Goal: Information Seeking & Learning: Learn about a topic

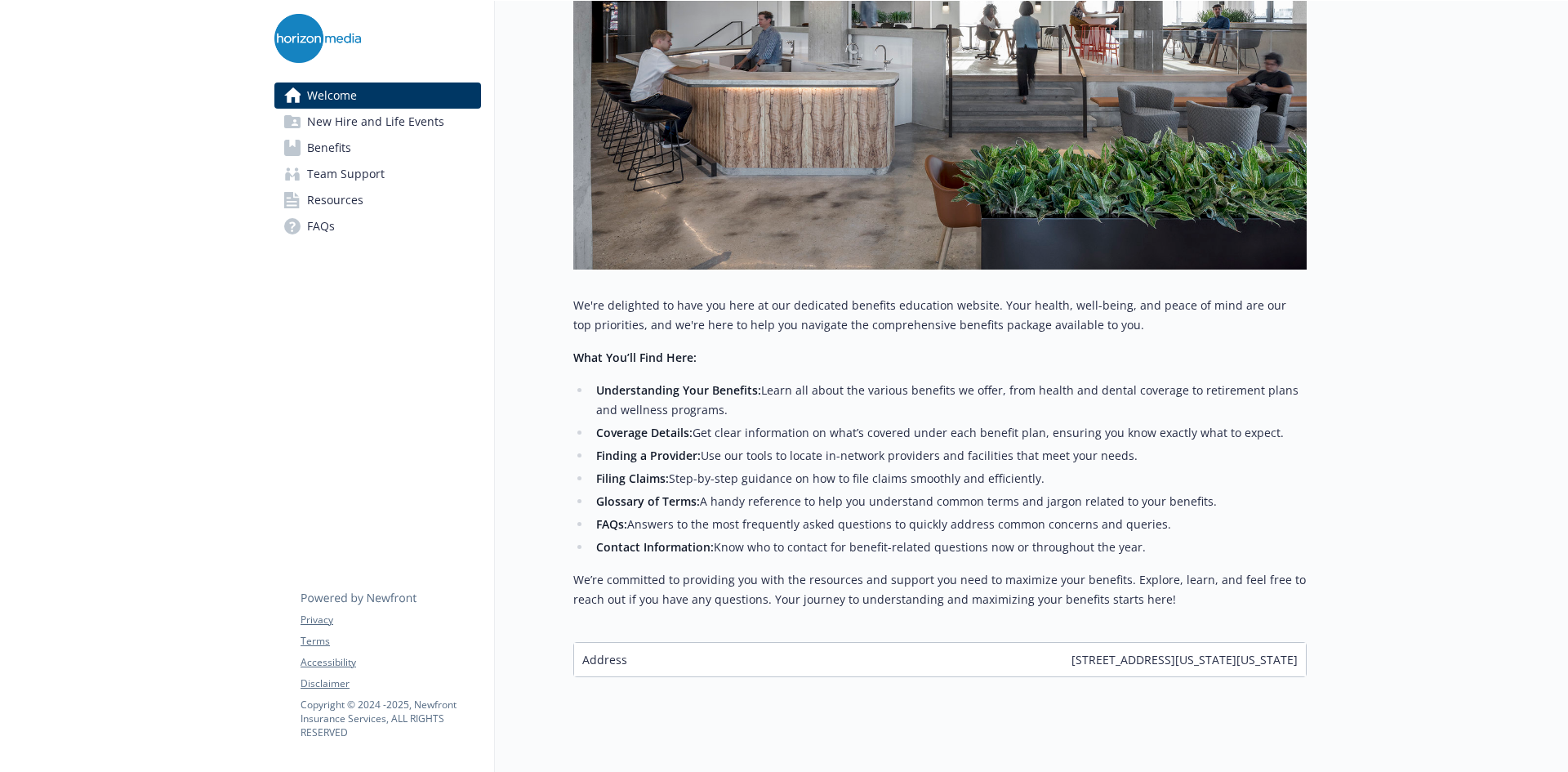
scroll to position [417, 0]
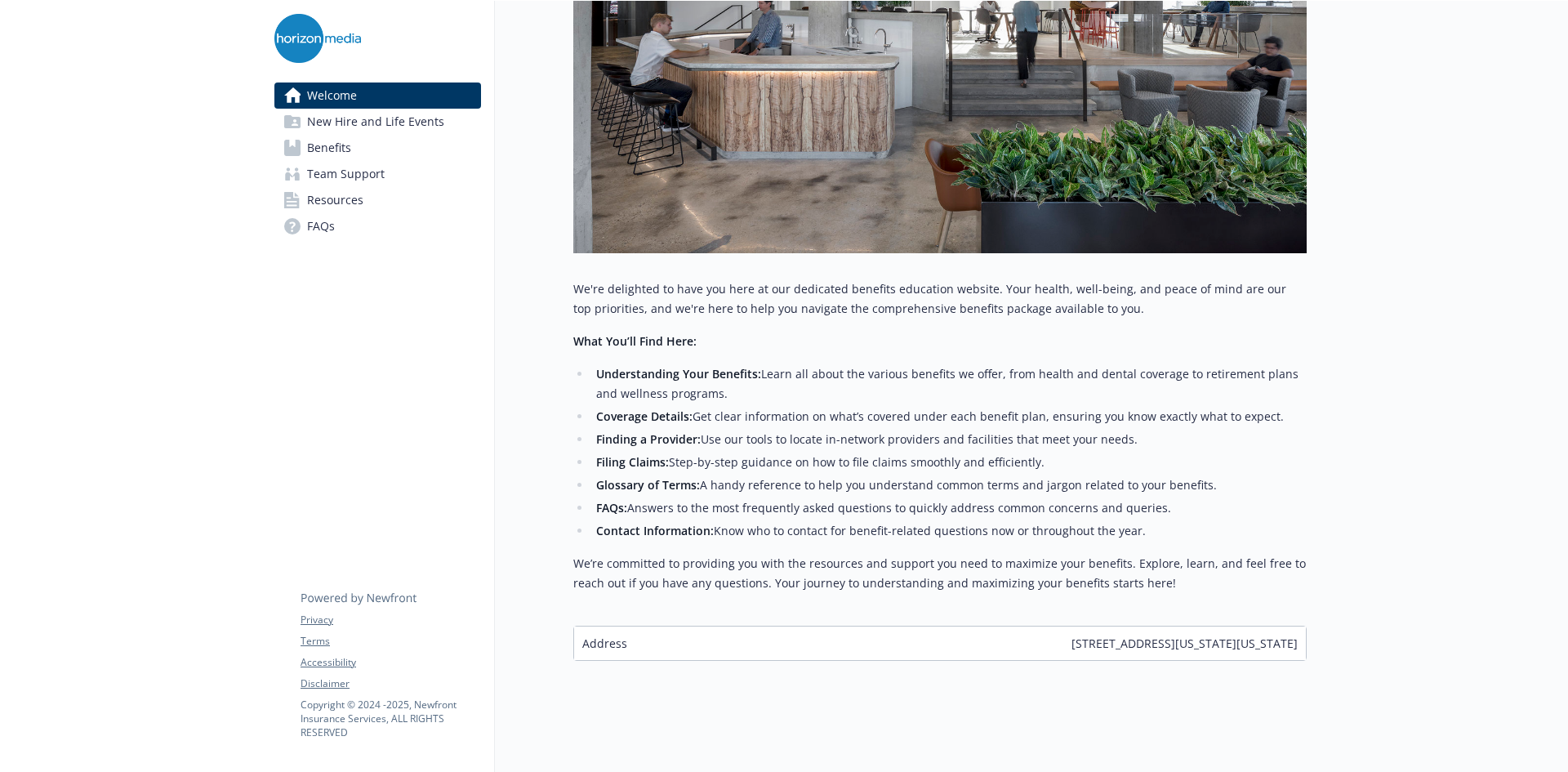
click at [333, 155] on span "Benefits" at bounding box center [329, 147] width 44 height 26
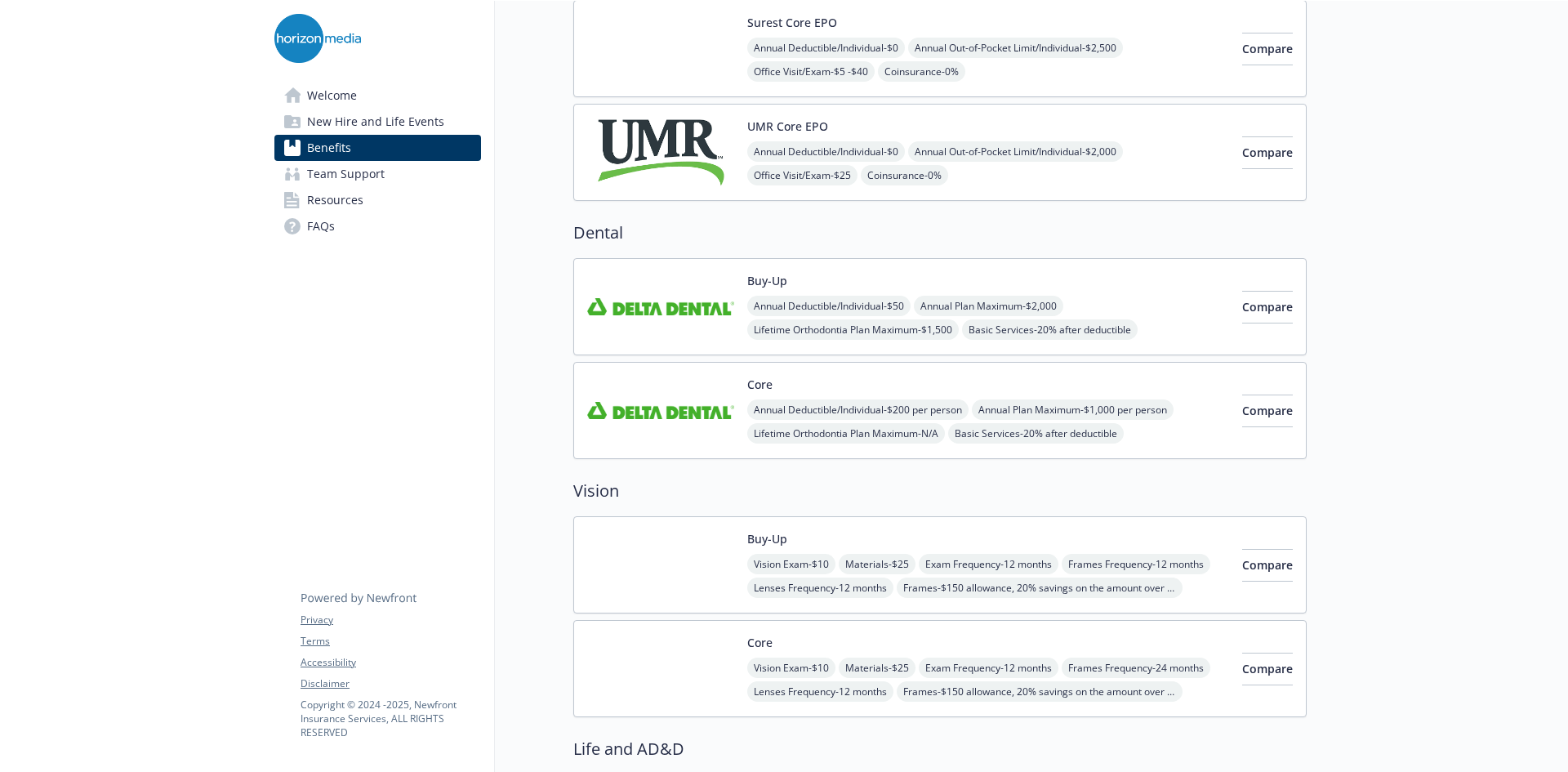
scroll to position [388, 0]
click at [1251, 316] on button "Compare" at bounding box center [1267, 307] width 51 height 32
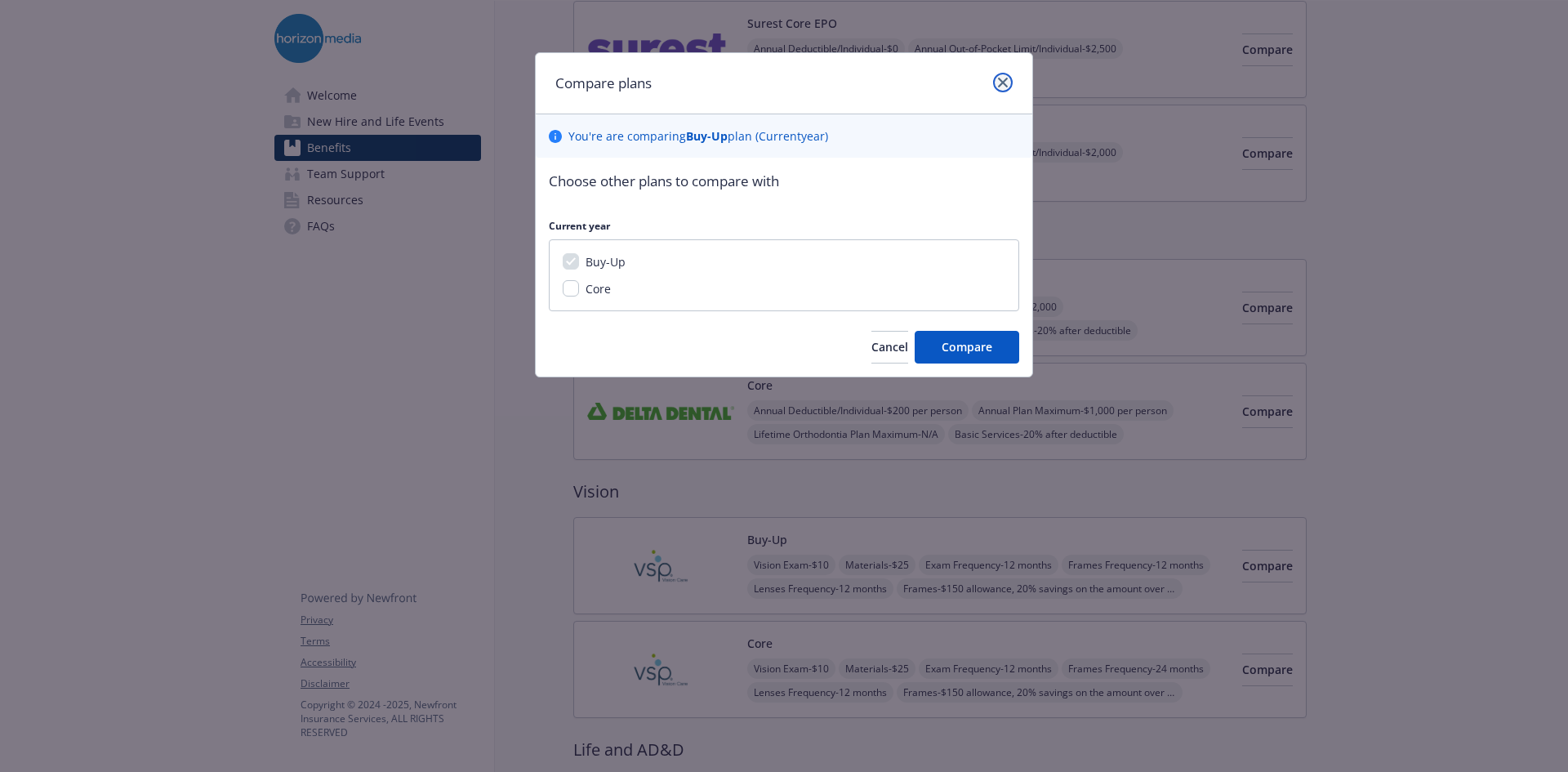
click at [1006, 83] on icon "close" at bounding box center [1003, 82] width 10 height 10
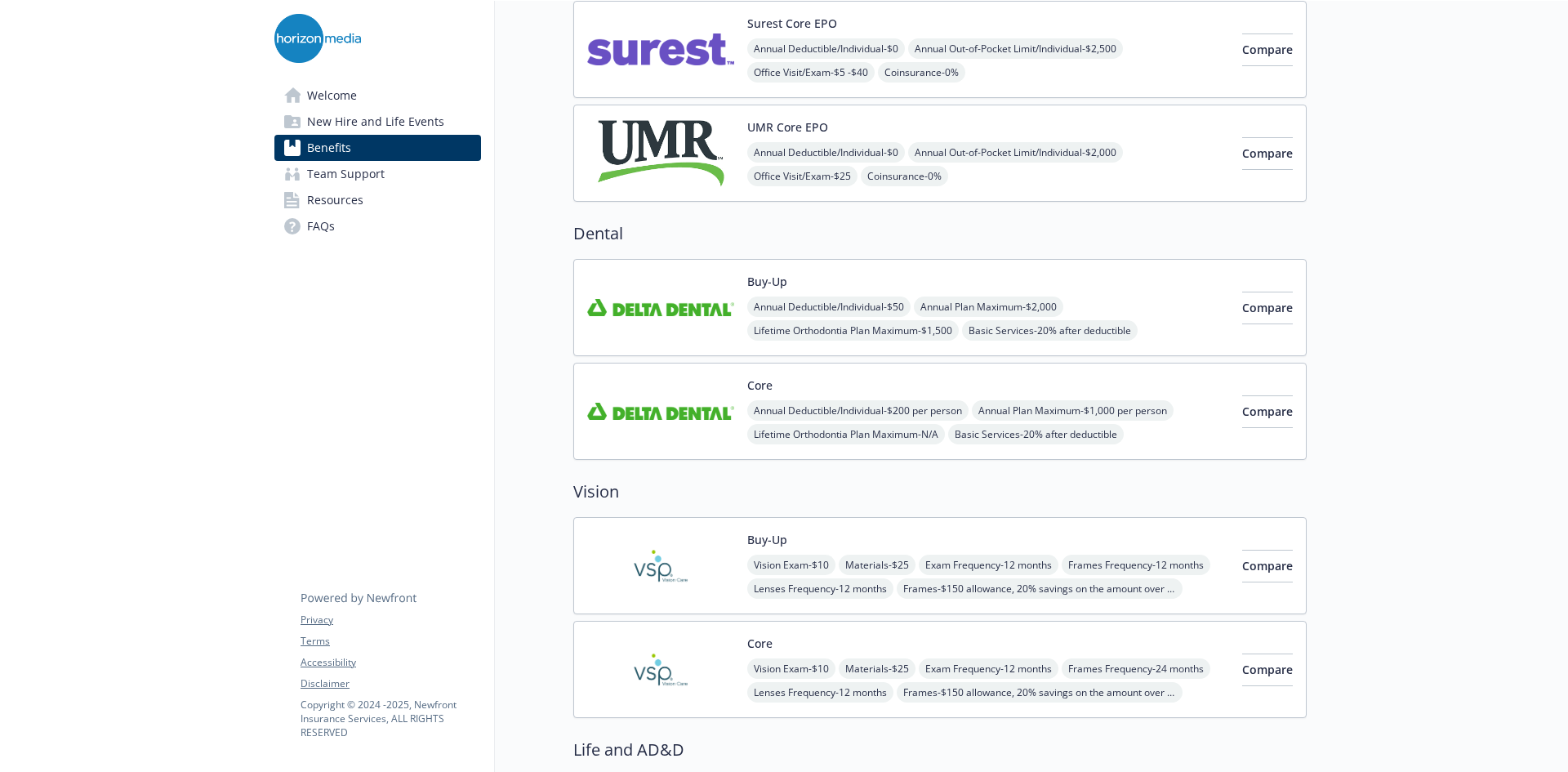
click at [1132, 289] on div "Buy-Up Annual Deductible/Individual - $50 Annual Plan Maximum - $2,000 Lifetime…" at bounding box center [988, 307] width 482 height 69
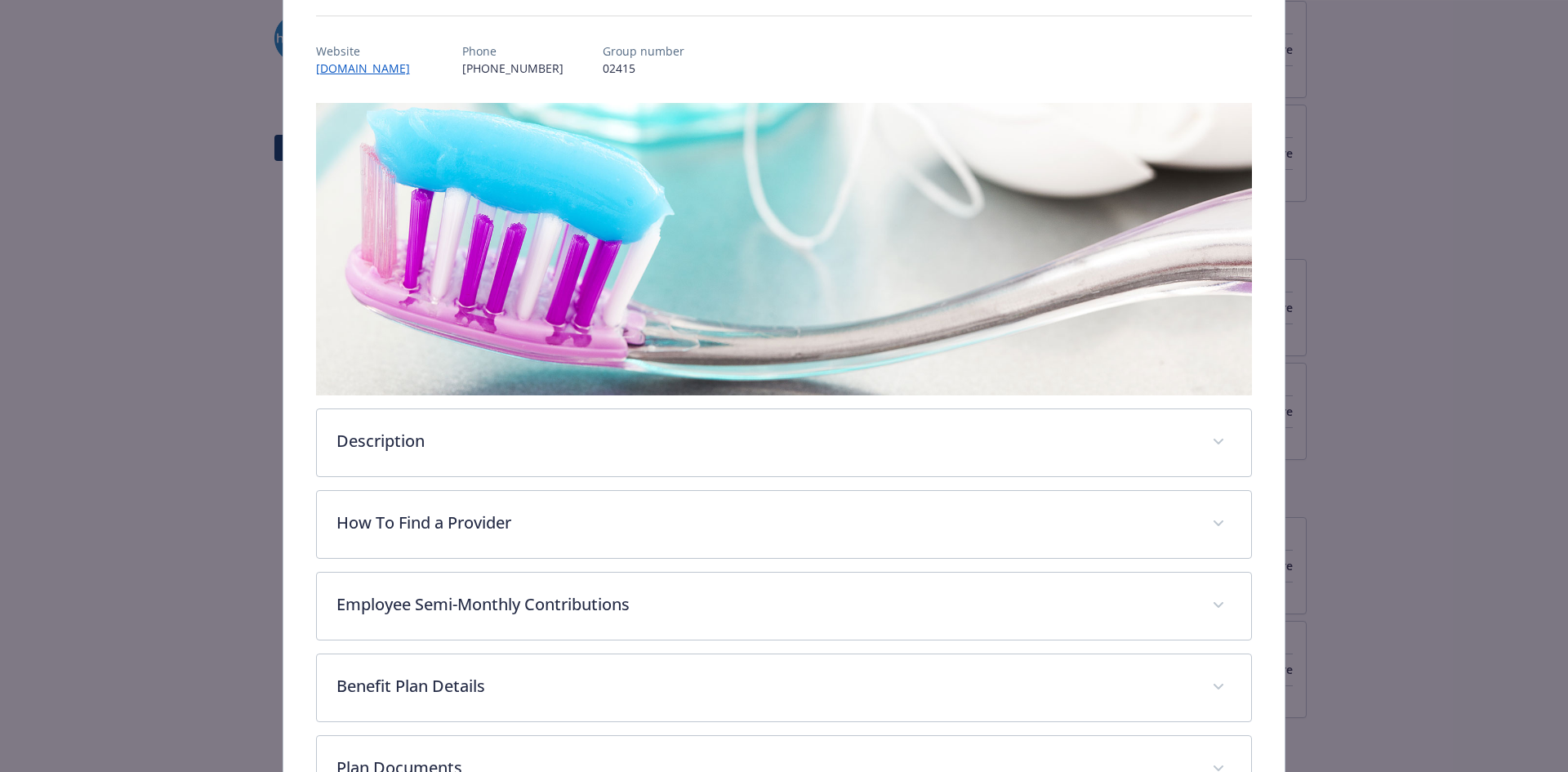
scroll to position [173, 0]
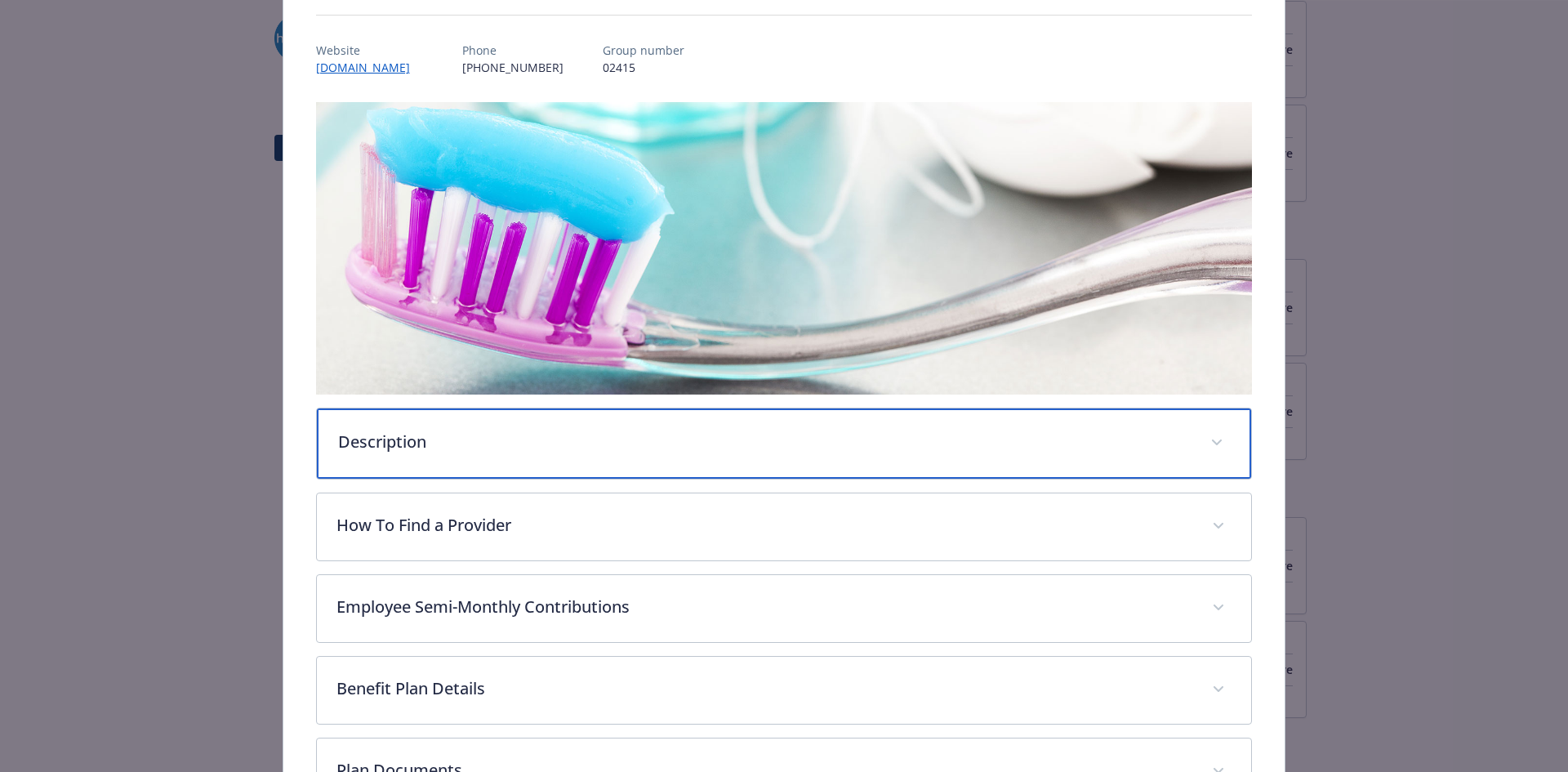
click at [958, 447] on p "Description" at bounding box center [764, 441] width 854 height 24
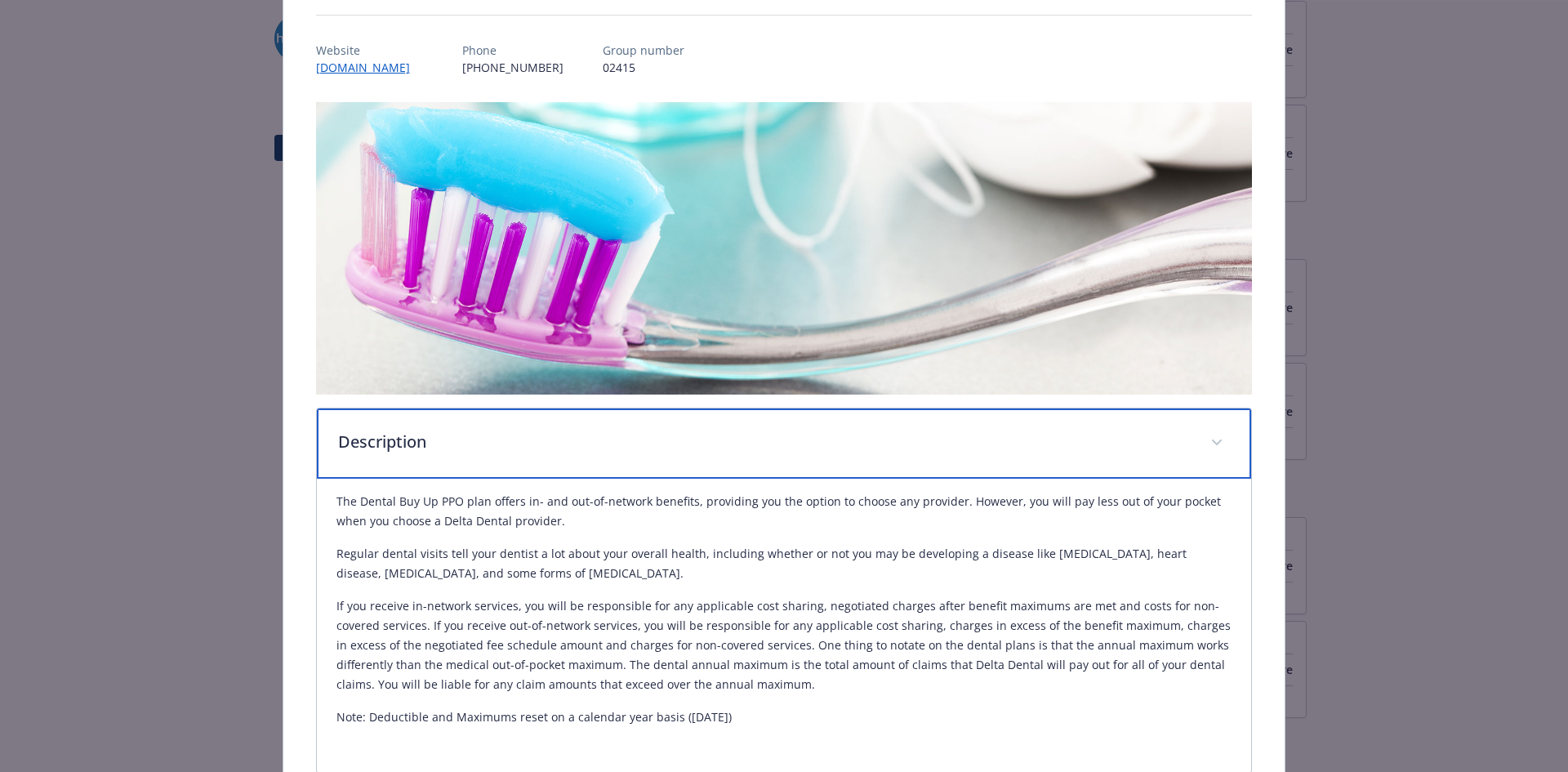
click at [958, 447] on p "Description" at bounding box center [764, 441] width 854 height 24
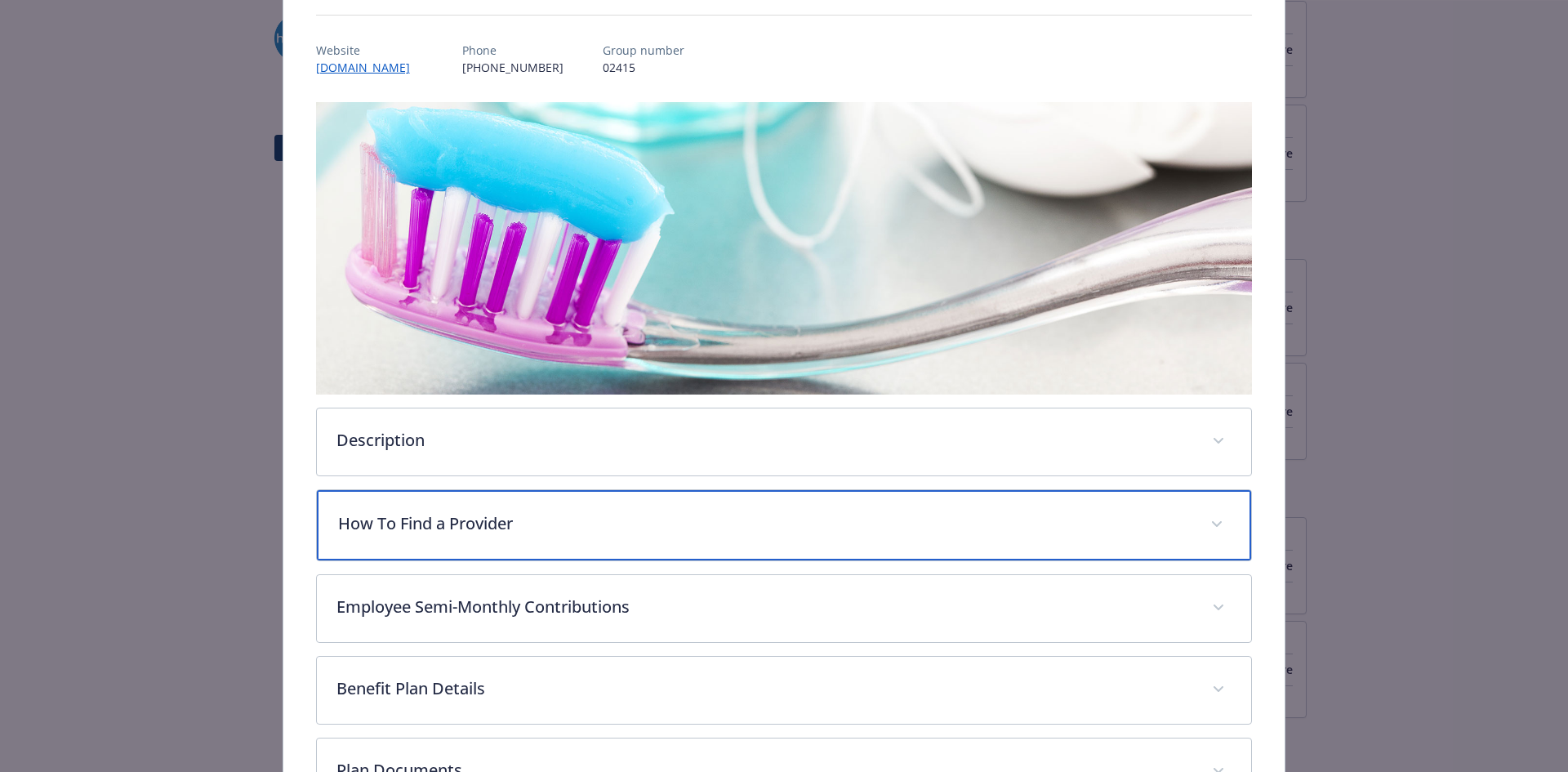
click at [900, 536] on div "How To Find a Provider" at bounding box center [784, 525] width 935 height 70
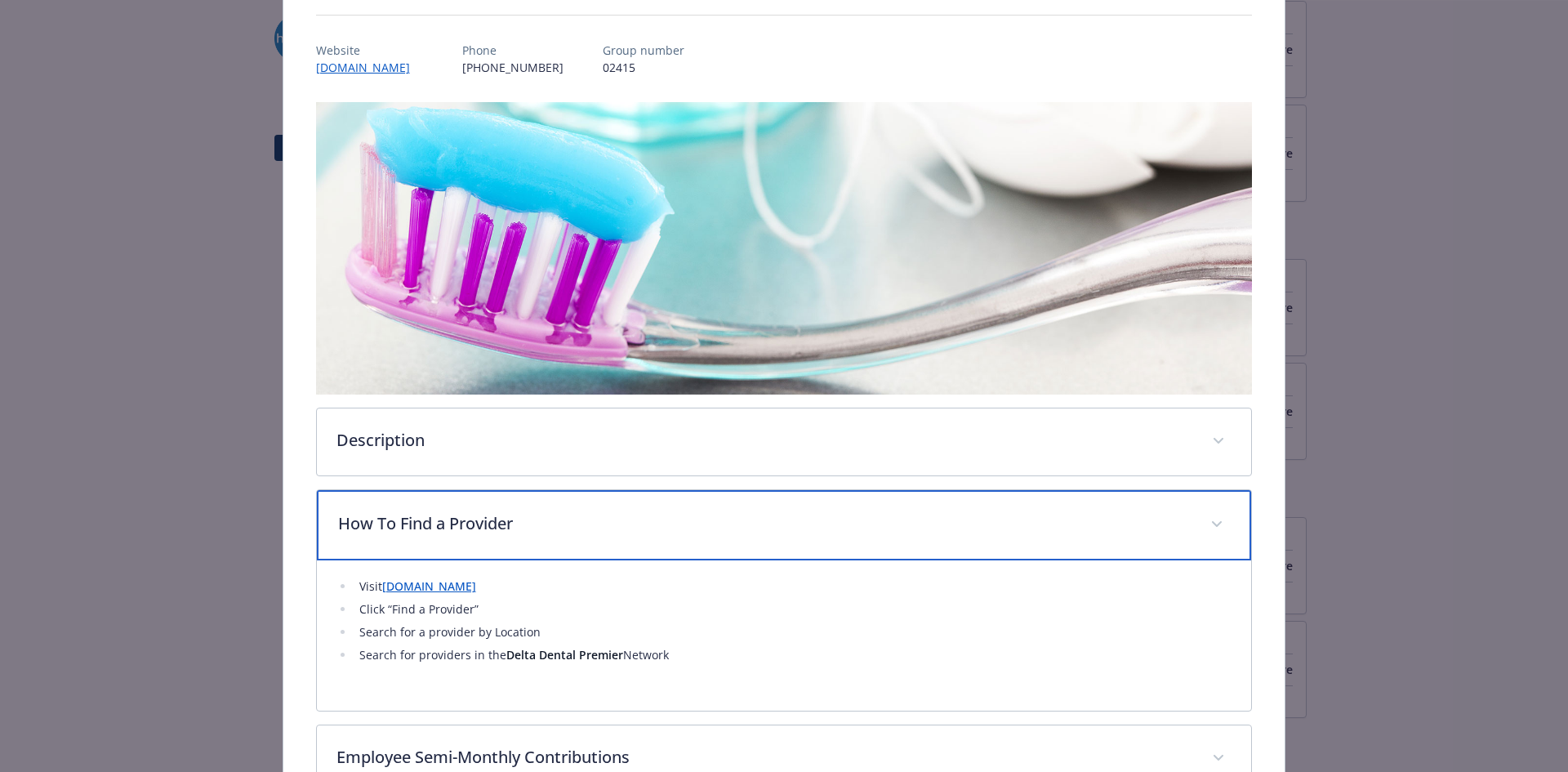
scroll to position [405, 0]
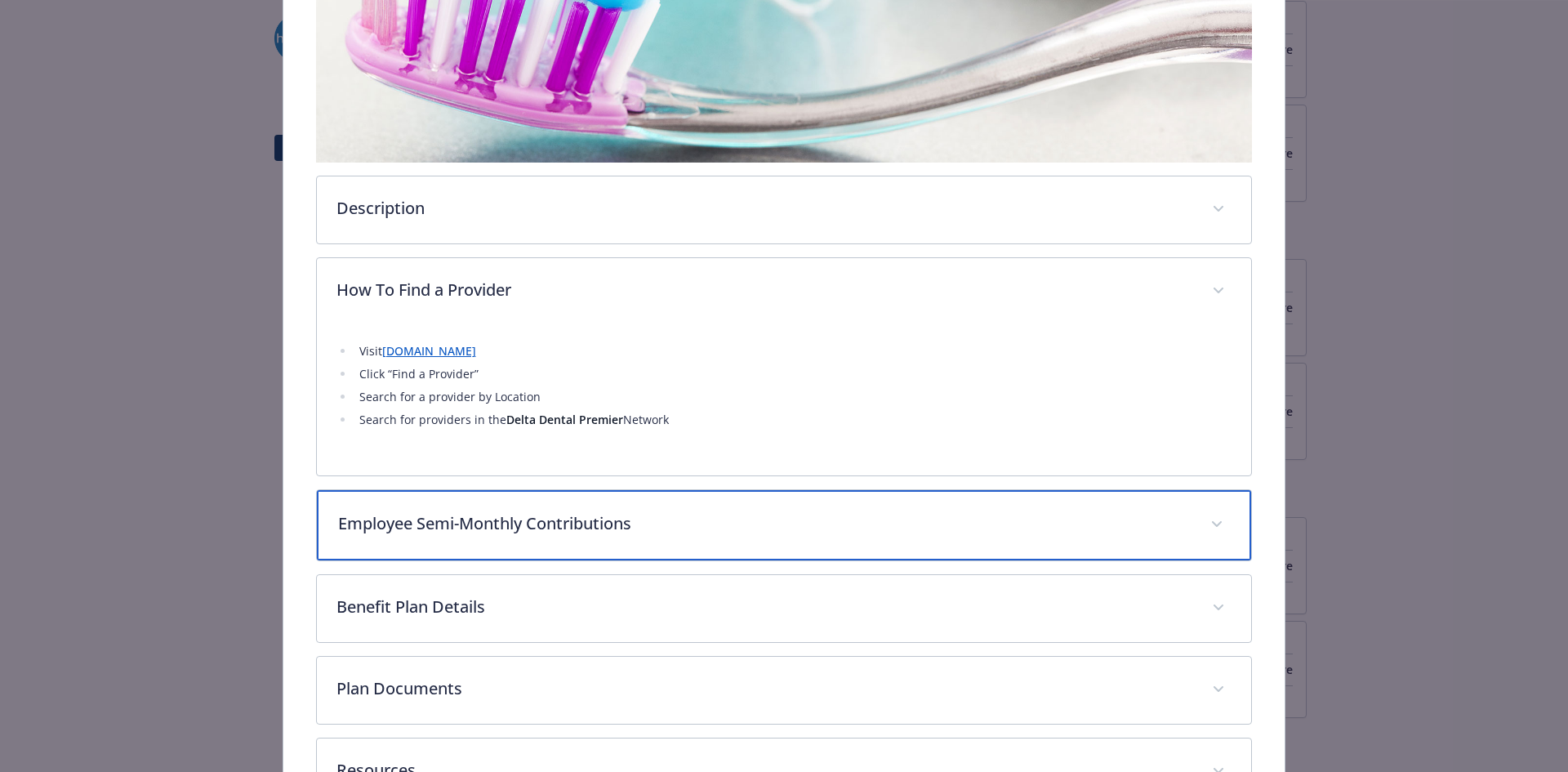
click at [837, 496] on div "Employee Semi-Monthly Contributions" at bounding box center [784, 525] width 935 height 70
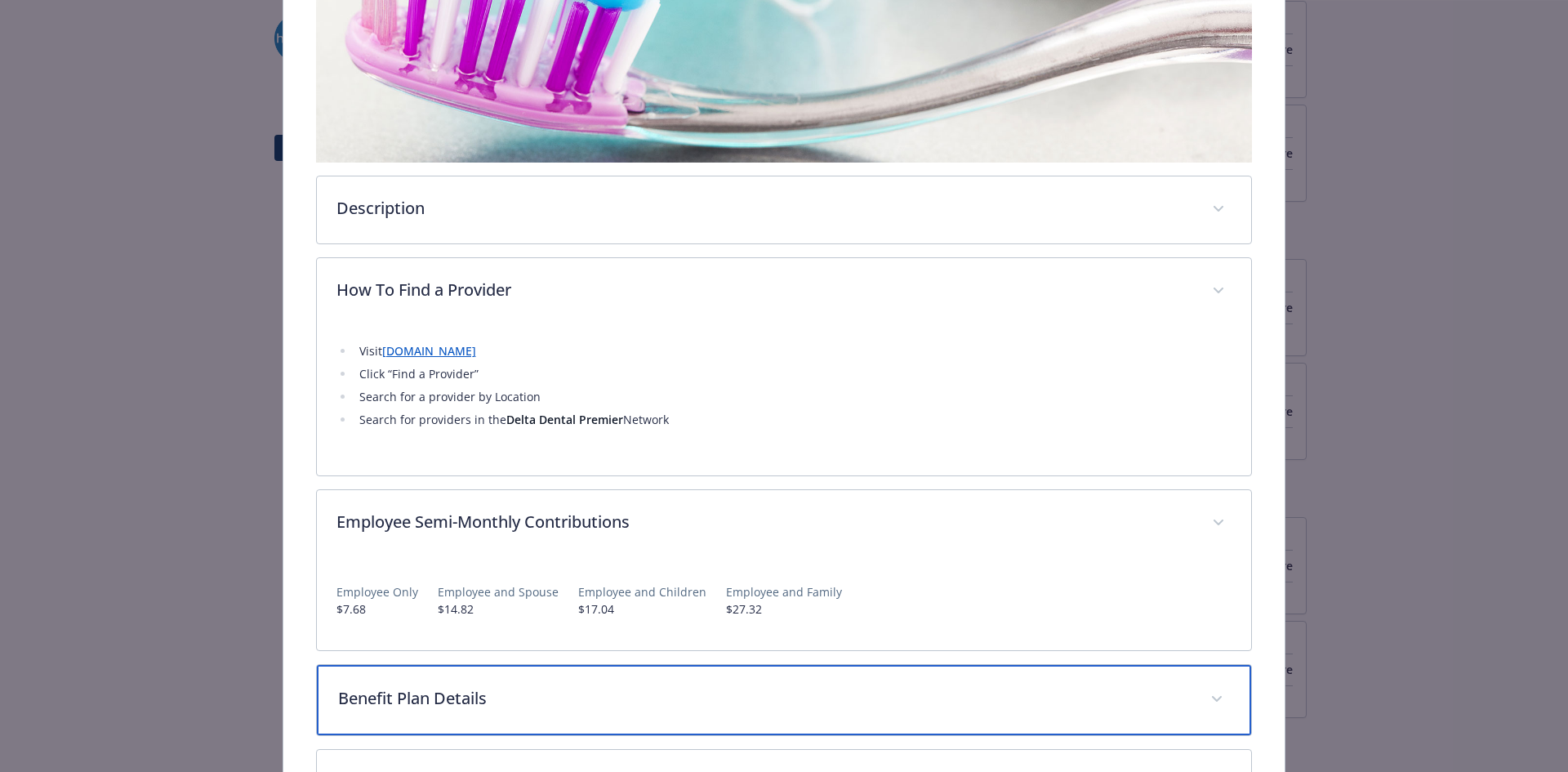
click at [777, 672] on div "Benefit Plan Details" at bounding box center [784, 700] width 935 height 70
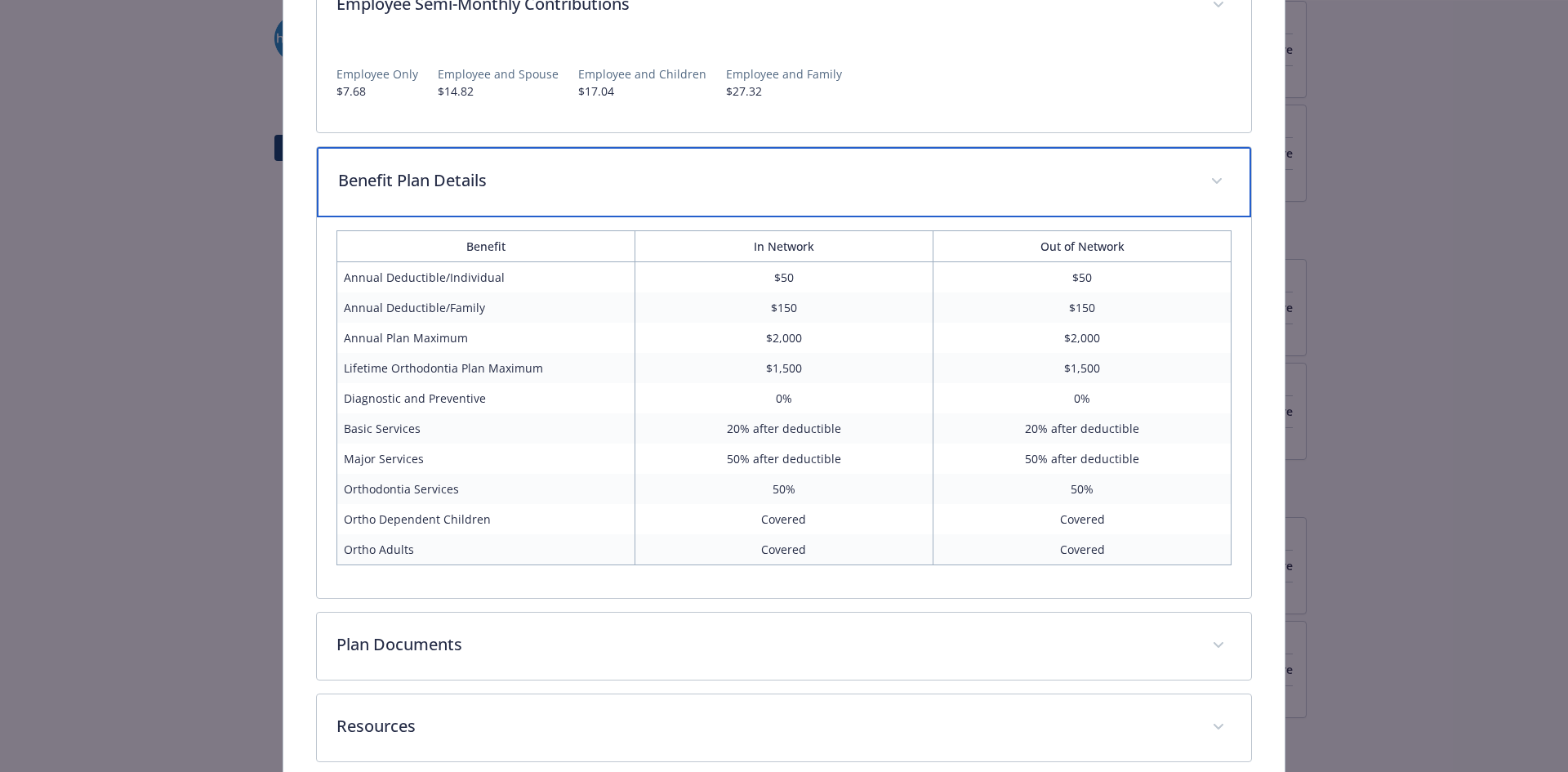
scroll to position [924, 0]
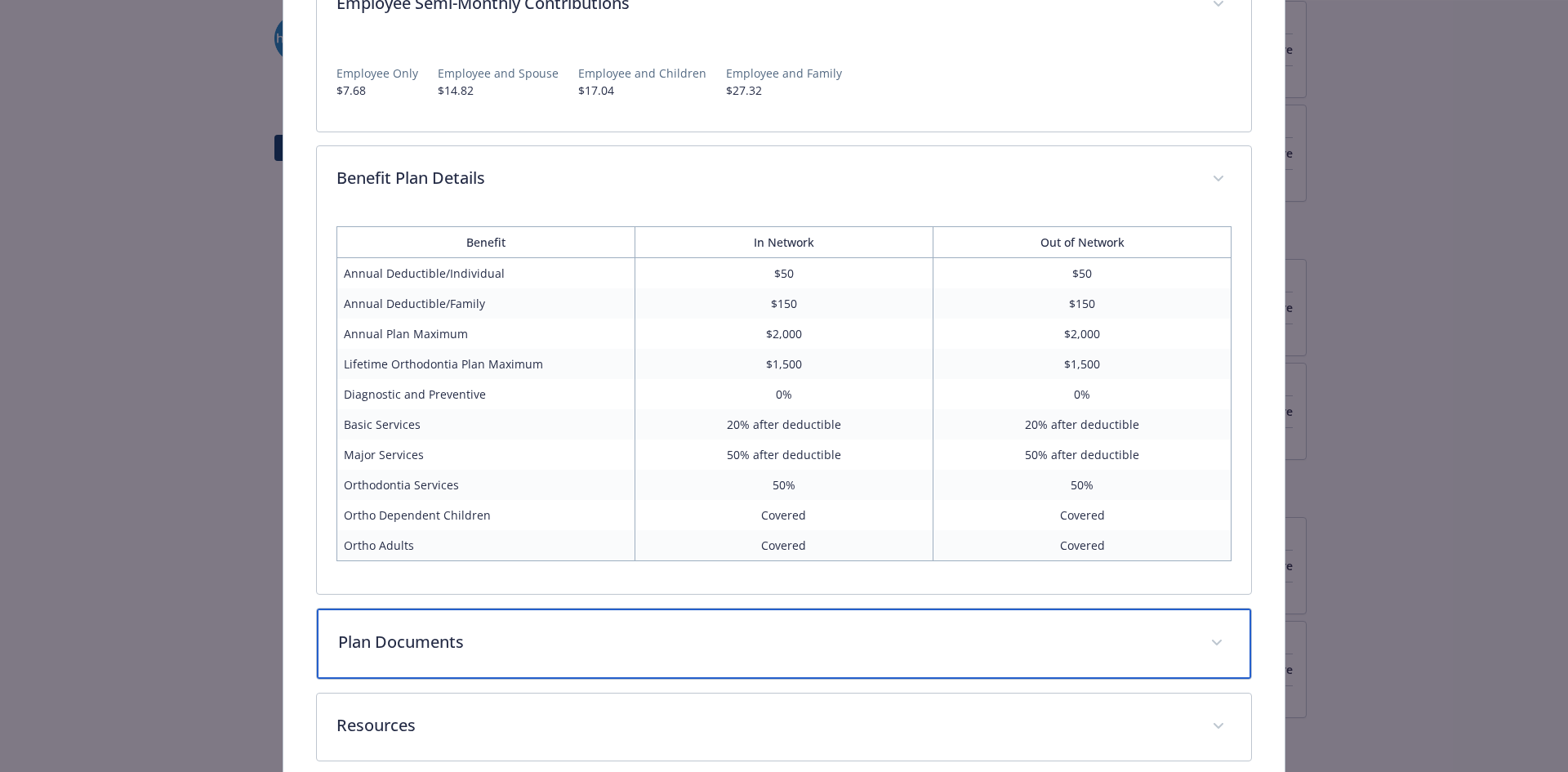
click at [768, 645] on p "Plan Documents" at bounding box center [764, 641] width 854 height 24
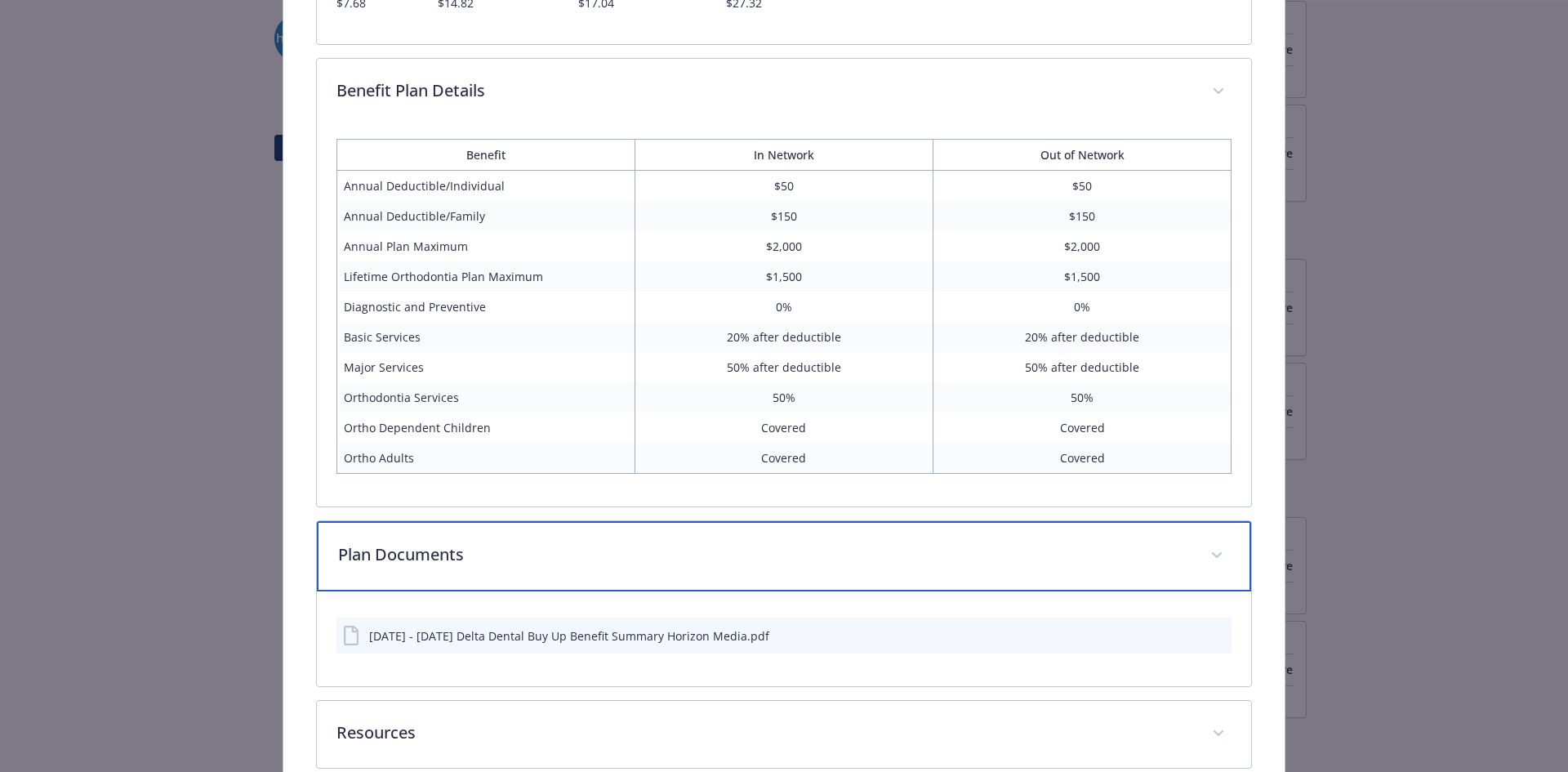
scroll to position [1098, 0]
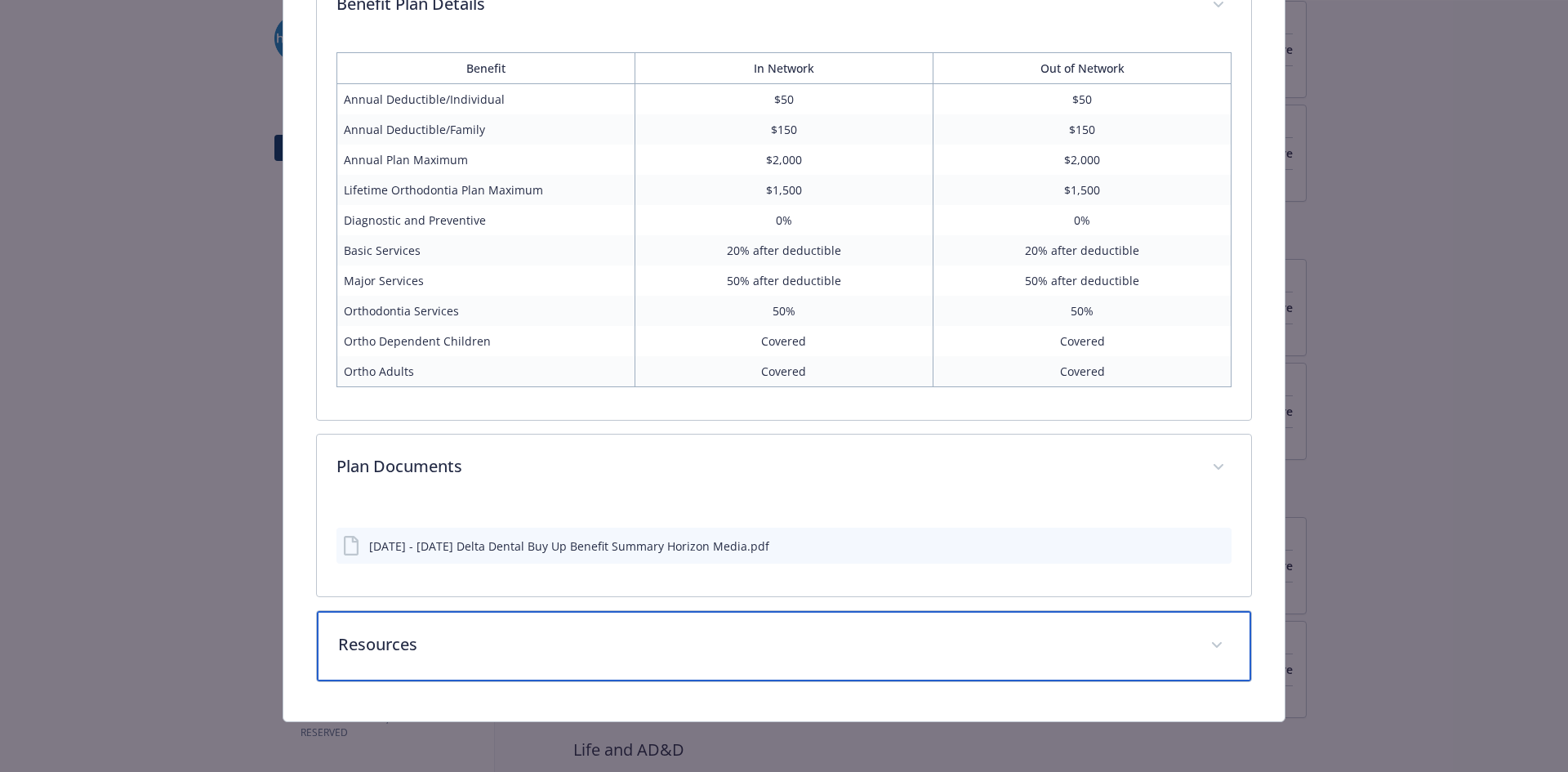
click at [748, 645] on p "Resources" at bounding box center [764, 644] width 854 height 24
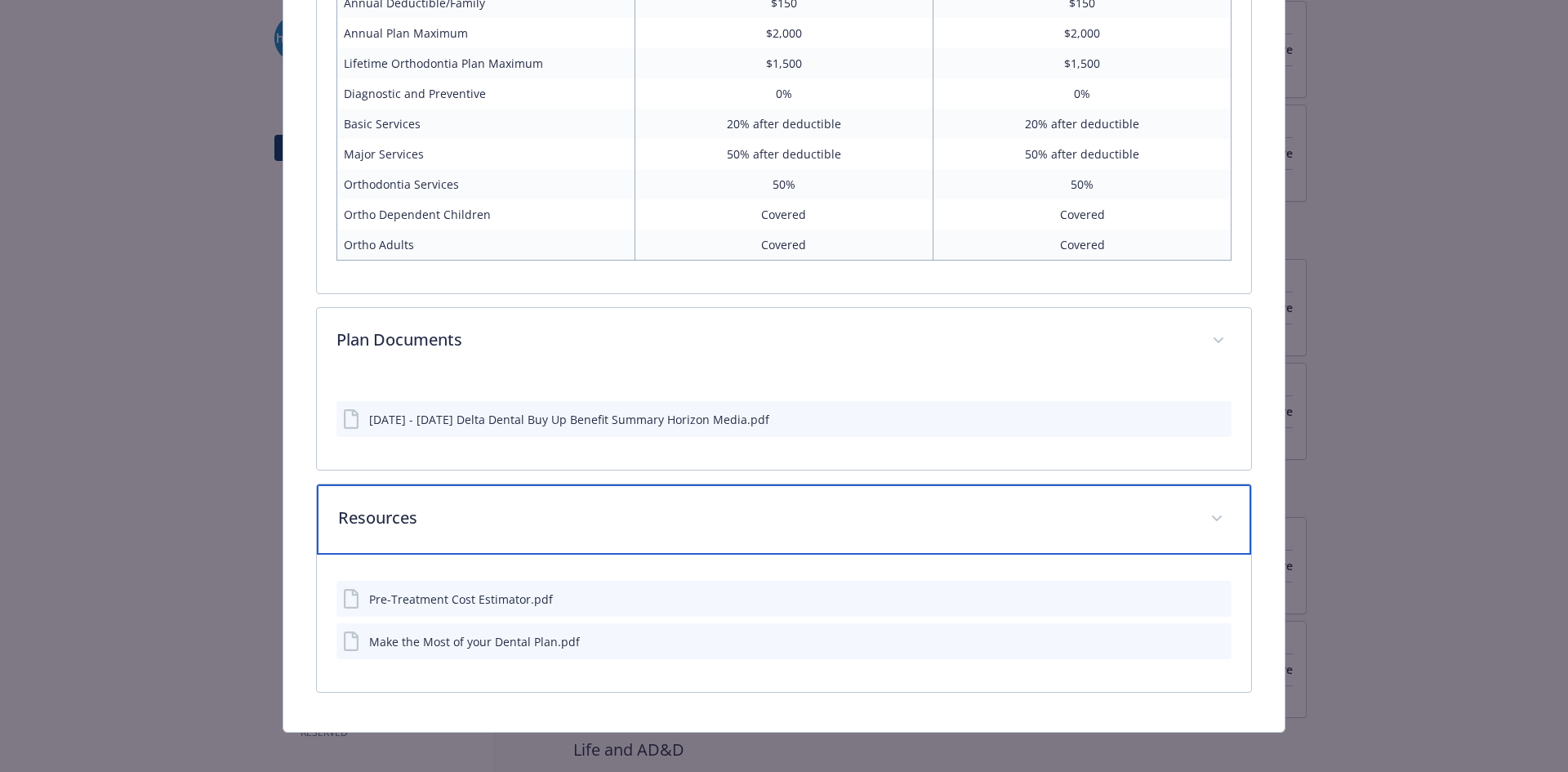
scroll to position [1225, 0]
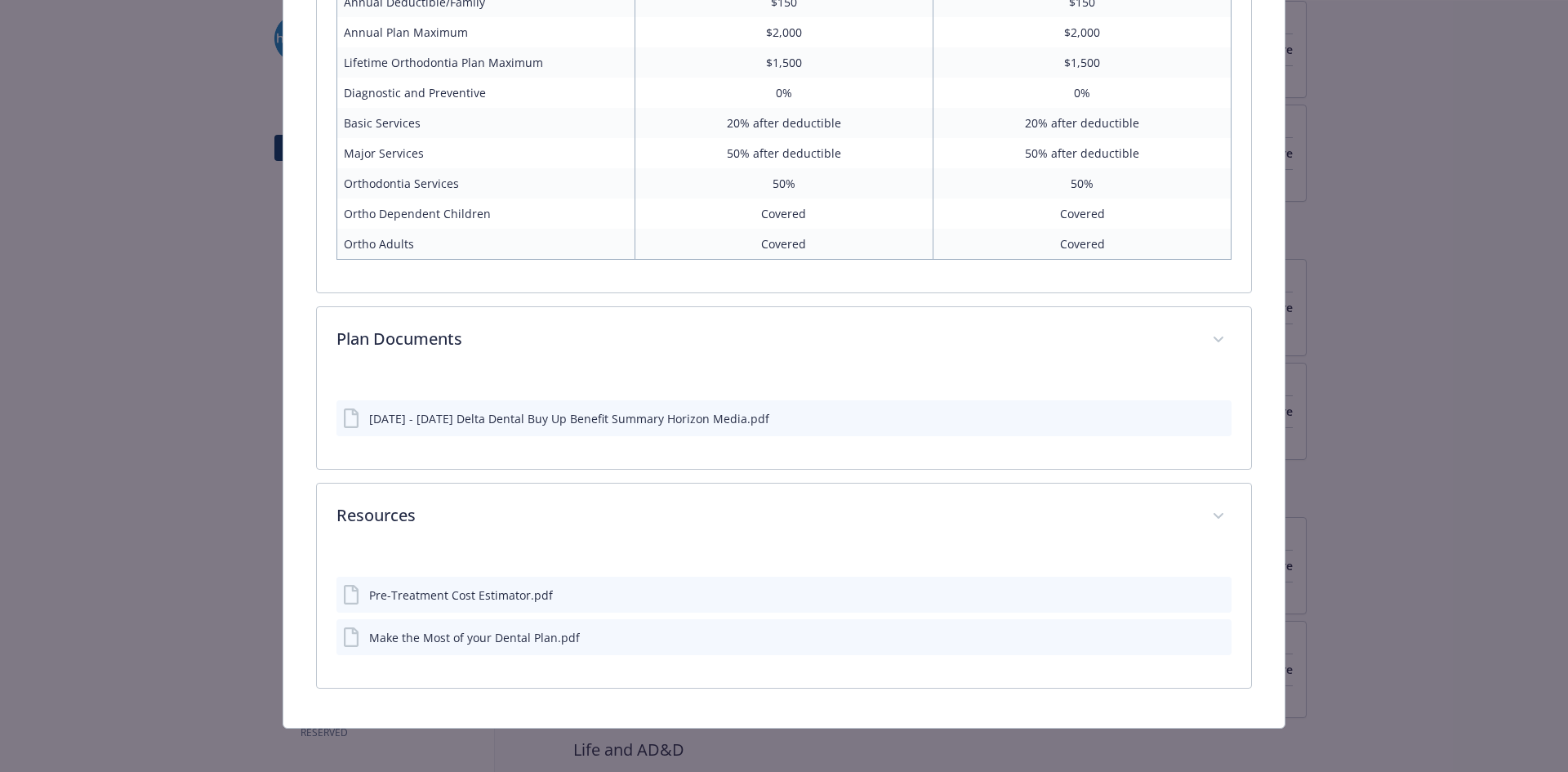
click at [663, 599] on div "Pre-Treatment Cost Estimator.pdf" at bounding box center [784, 594] width 896 height 36
drag, startPoint x: 444, startPoint y: 590, endPoint x: 1352, endPoint y: 609, distance: 908.2
click at [1210, 591] on icon "preview file" at bounding box center [1217, 594] width 15 height 12
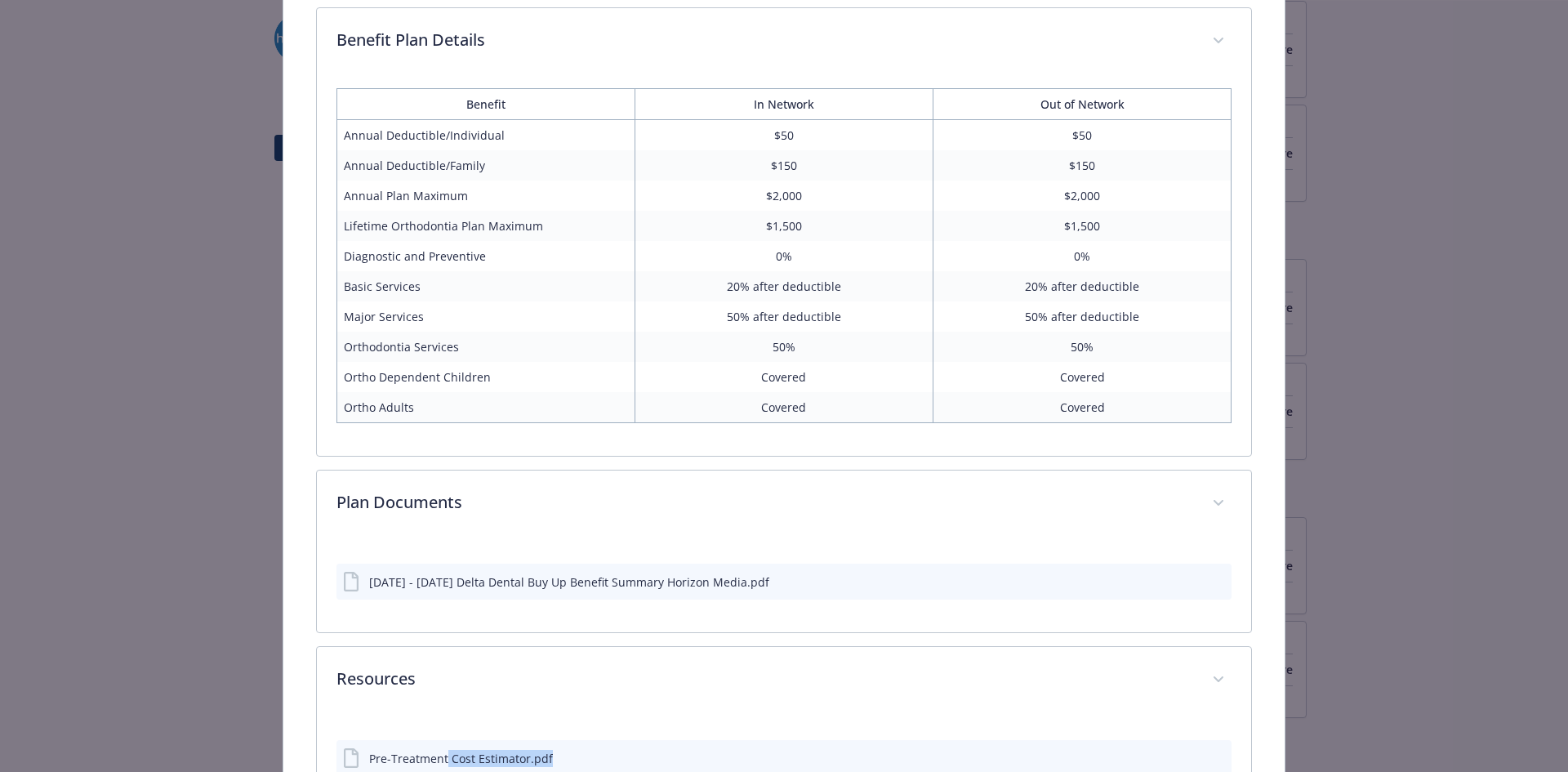
scroll to position [1232, 0]
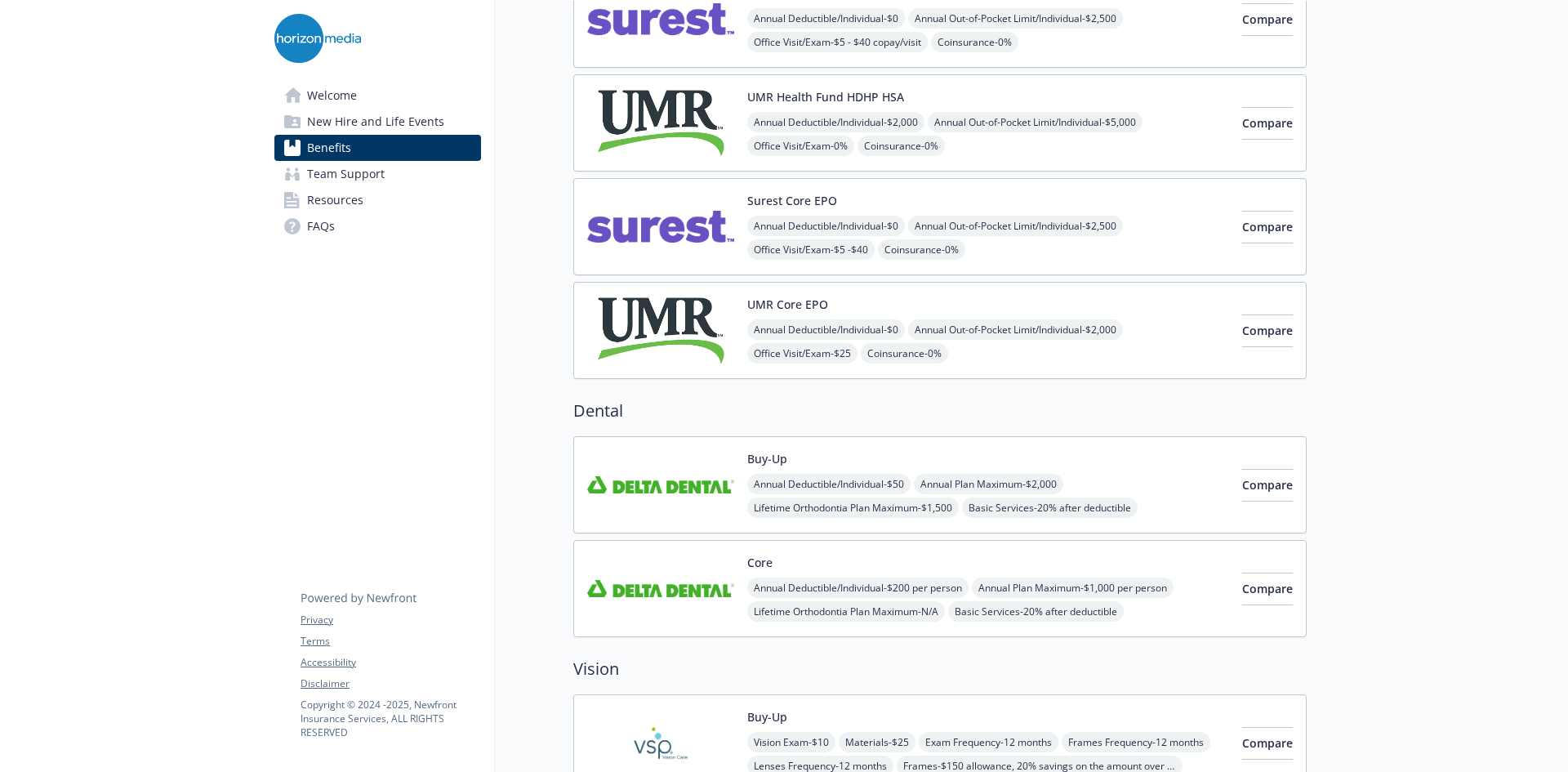
scroll to position [210, 0]
